Goal: Task Accomplishment & Management: Use online tool/utility

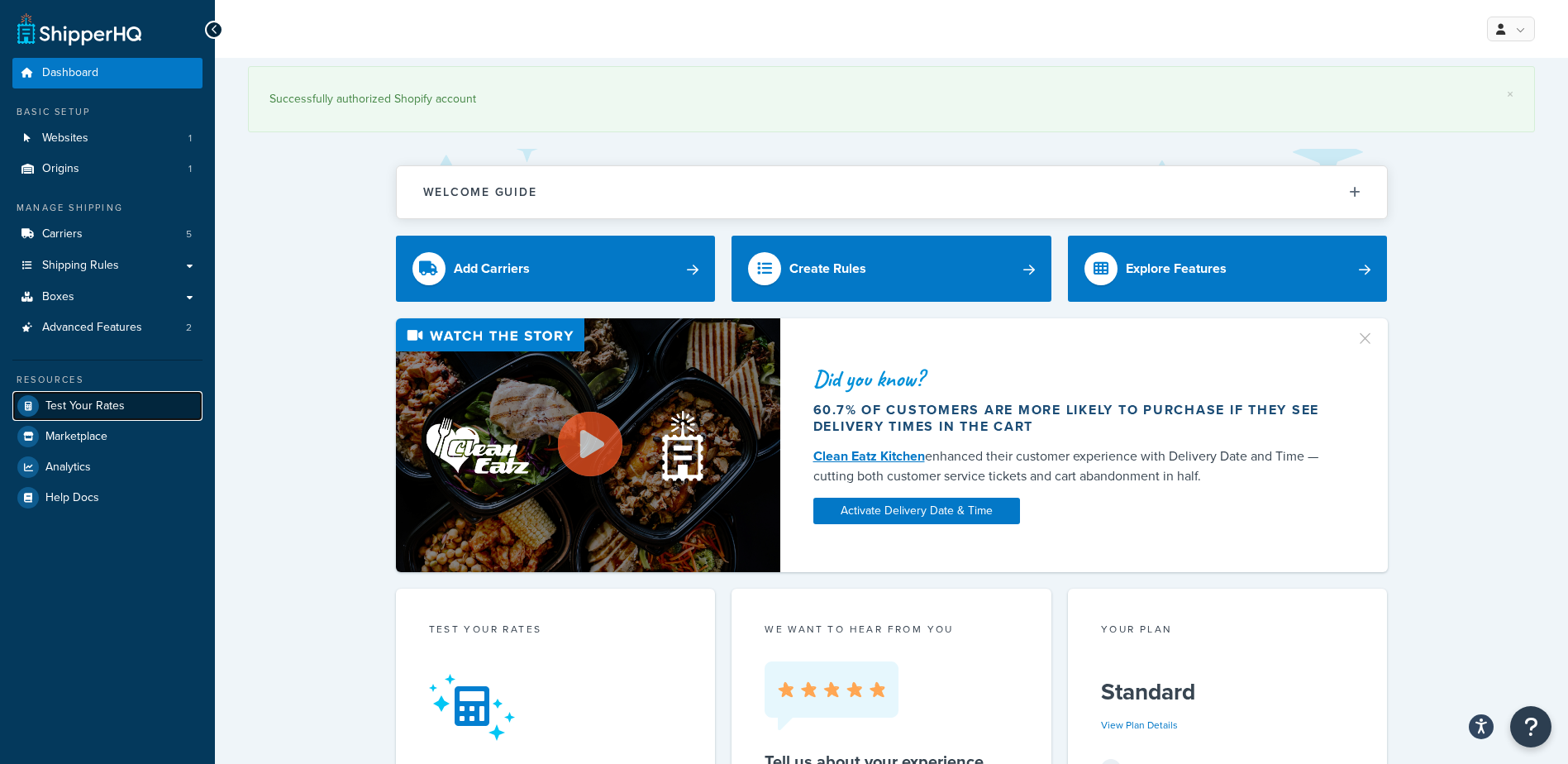
click at [84, 409] on span "Test Your Rates" at bounding box center [85, 406] width 79 height 14
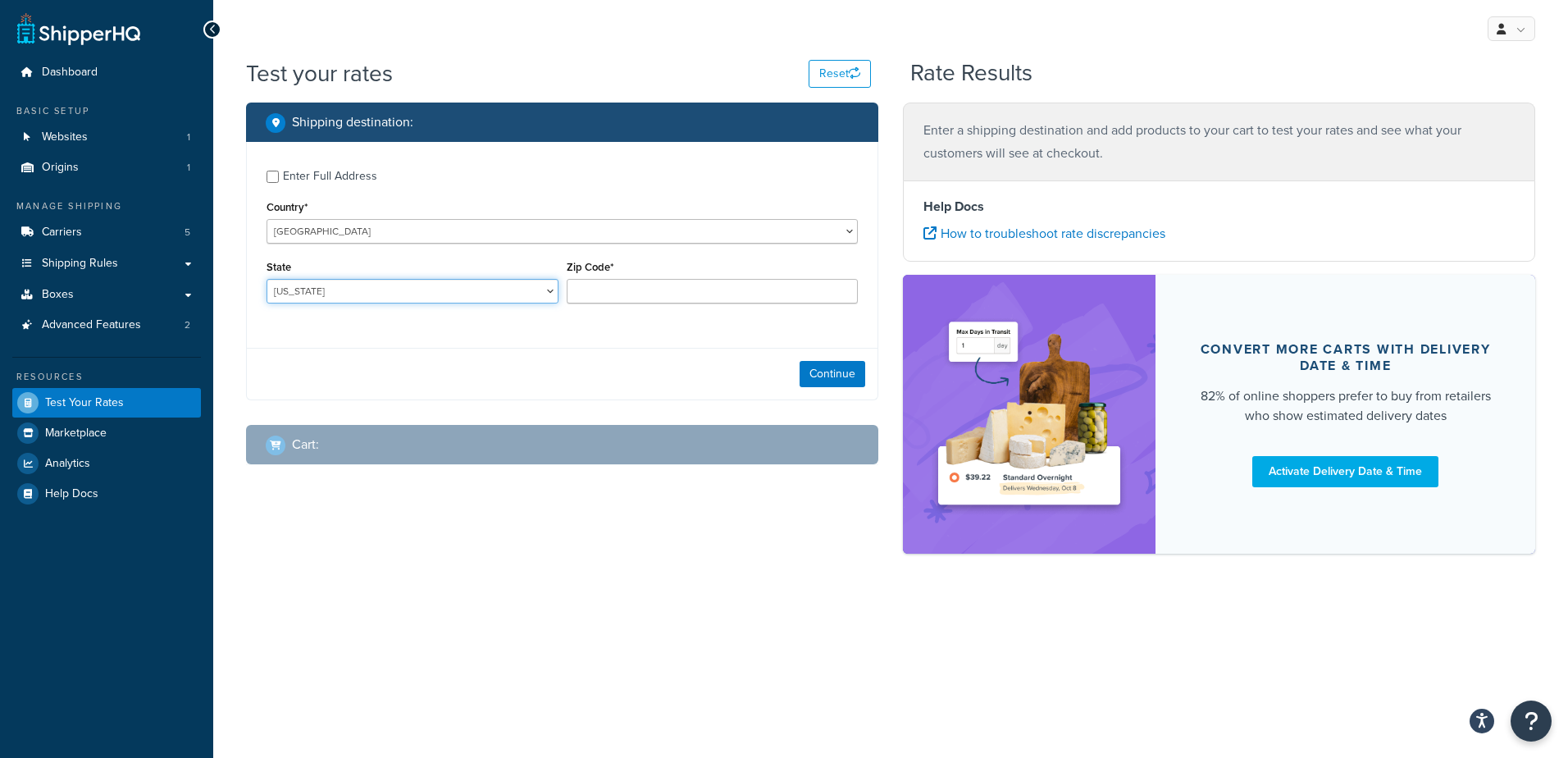
click at [330, 284] on select "[US_STATE] [US_STATE] [US_STATE] [US_STATE] [US_STATE] Armed Forces Americas Ar…" at bounding box center [413, 290] width 292 height 25
select select "GA"
click at [267, 279] on select "[US_STATE] [US_STATE] [US_STATE] [US_STATE] [US_STATE] Armed Forces Americas Ar…" at bounding box center [413, 290] width 292 height 25
click at [625, 287] on input "Zip Code*" at bounding box center [713, 290] width 292 height 25
type input "31204"
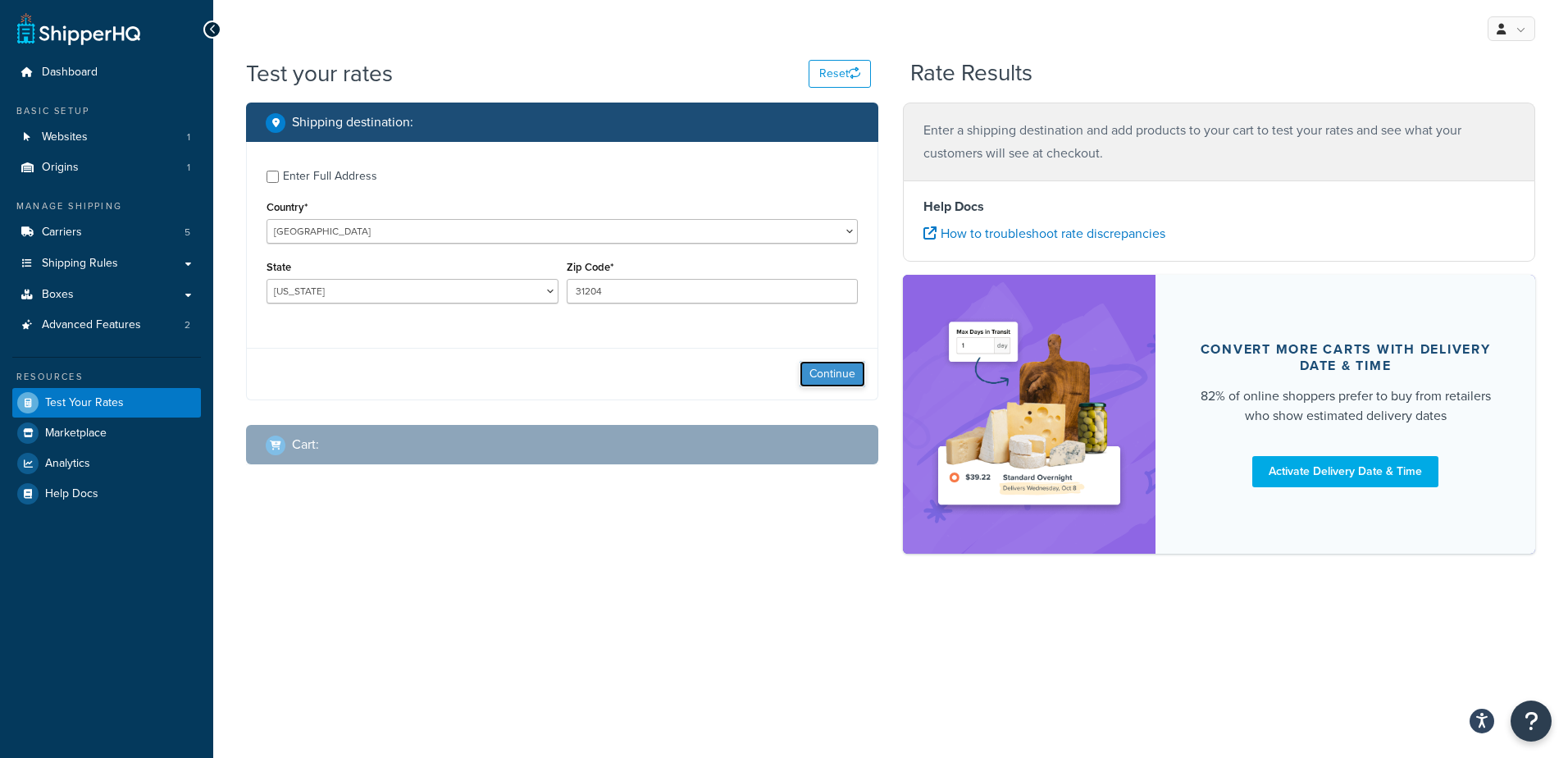
click at [815, 376] on button "Continue" at bounding box center [833, 374] width 66 height 26
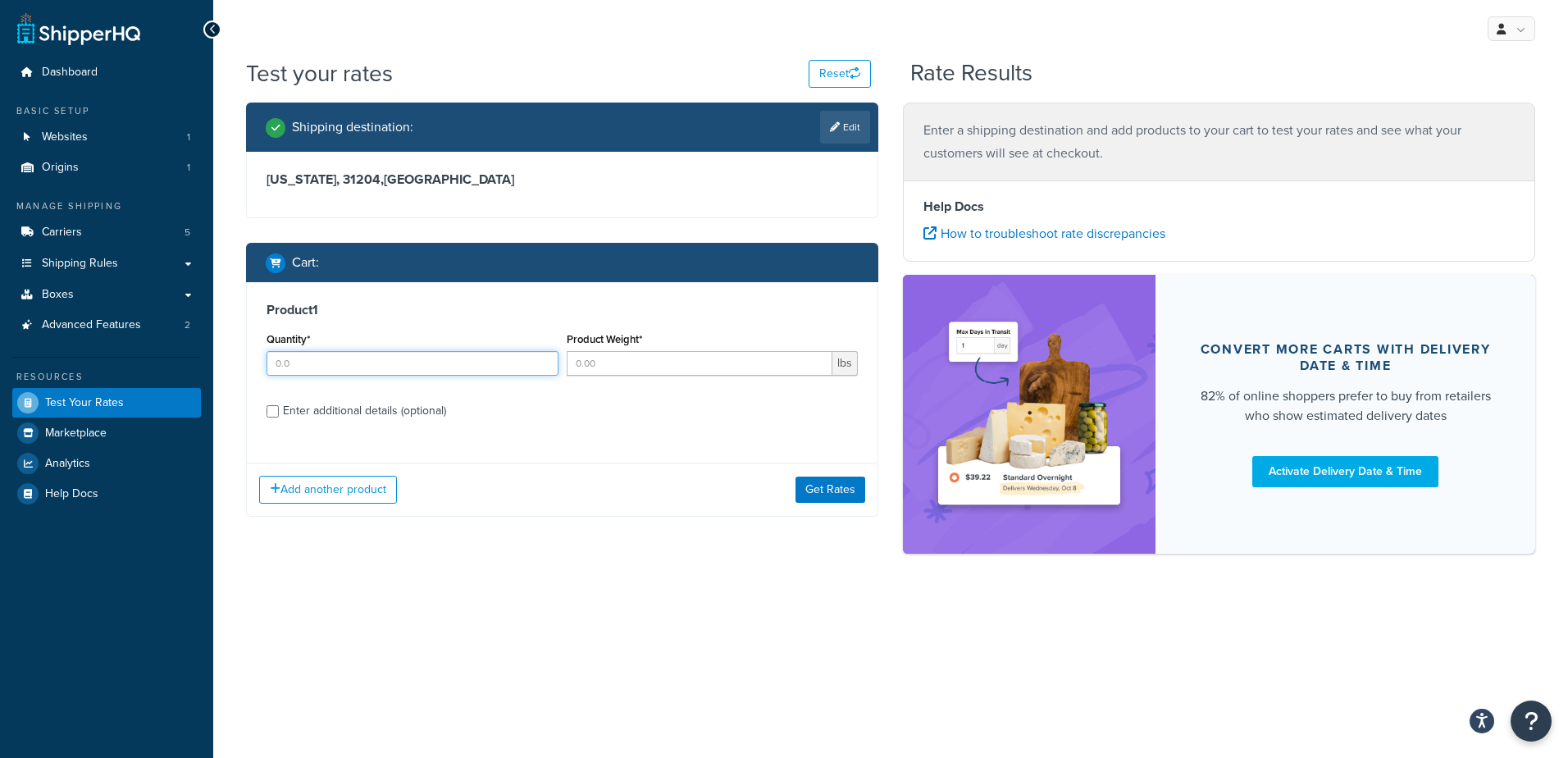
click at [341, 364] on input "Quantity*" at bounding box center [413, 363] width 292 height 25
type input "100"
type input ".37"
click at [817, 483] on button "Get Rates" at bounding box center [830, 490] width 69 height 26
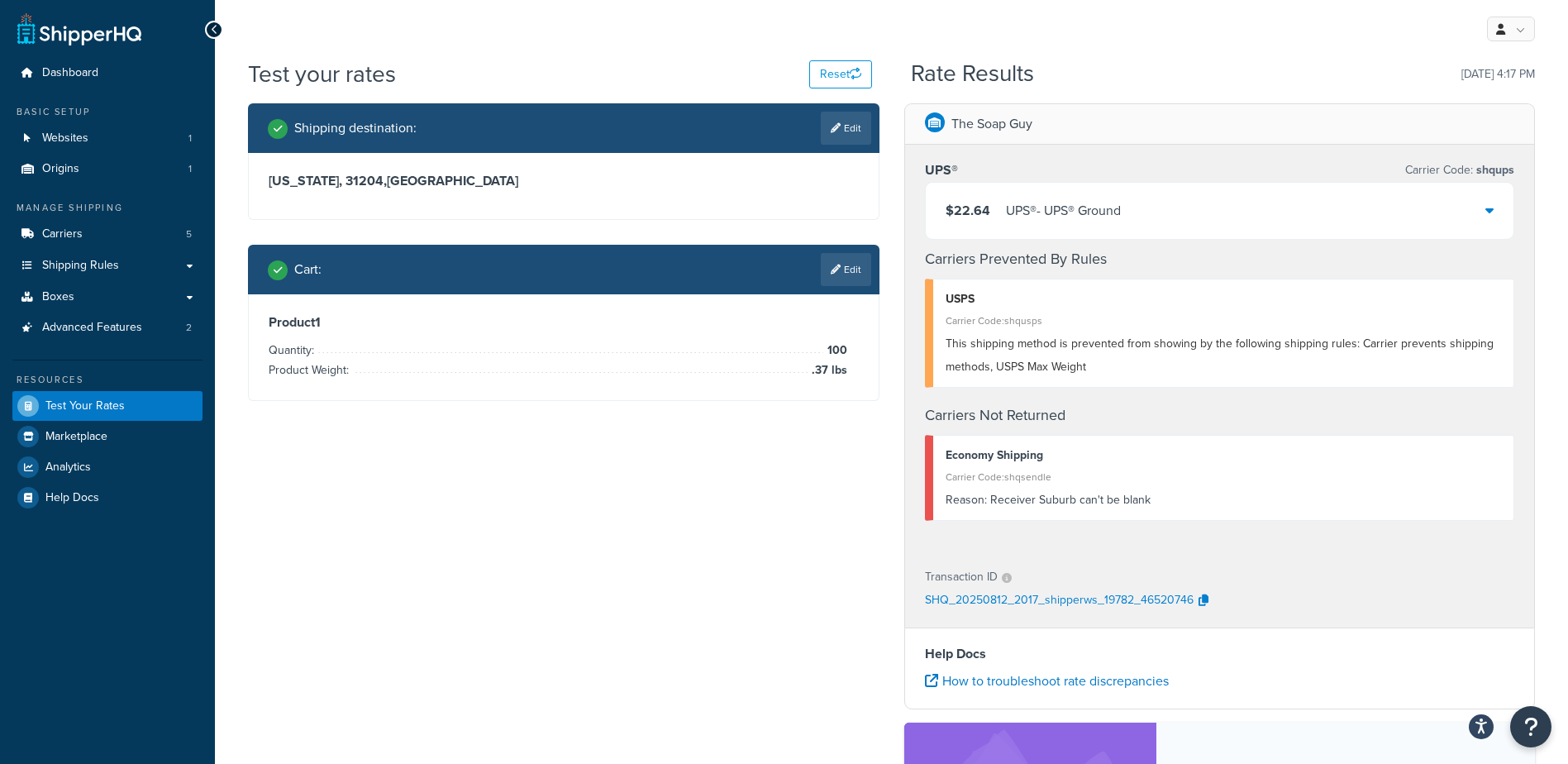
click at [1493, 212] on div "$22.64 UPS® - UPS® Ground" at bounding box center [1220, 210] width 589 height 56
